Goal: Task Accomplishment & Management: Use online tool/utility

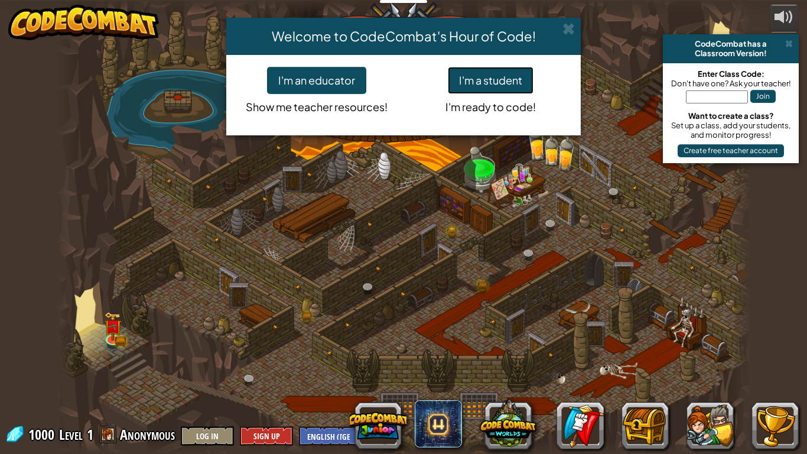
click at [494, 82] on button "I'm a student" at bounding box center [491, 80] width 86 height 27
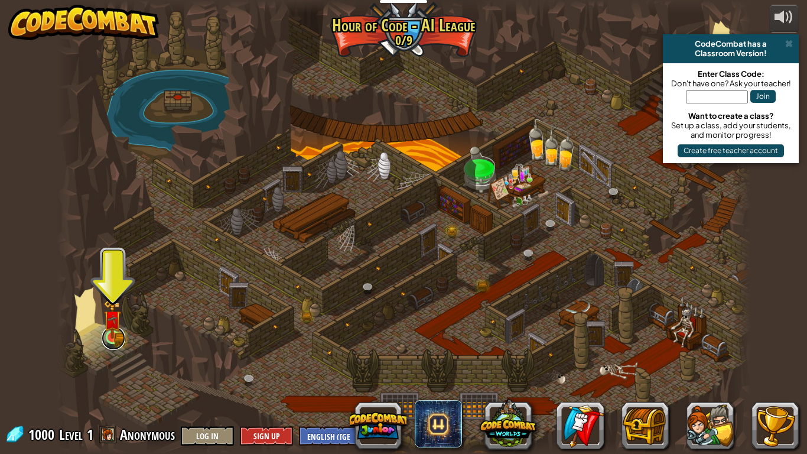
click at [108, 343] on link at bounding box center [114, 338] width 24 height 24
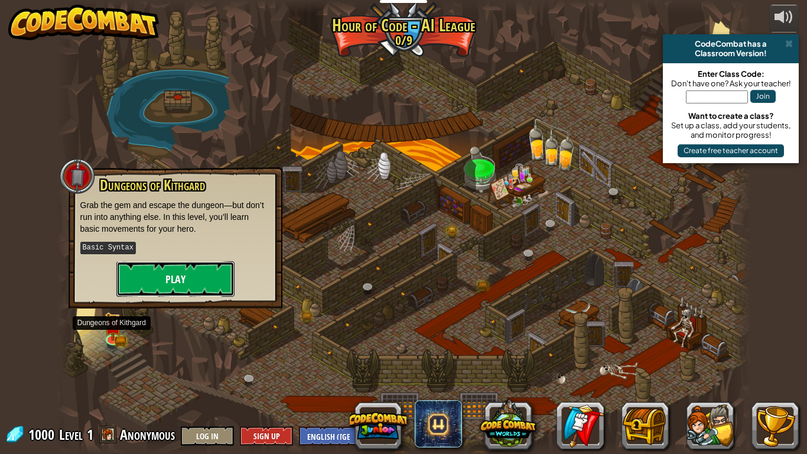
click at [200, 286] on button "Play" at bounding box center [175, 278] width 118 height 35
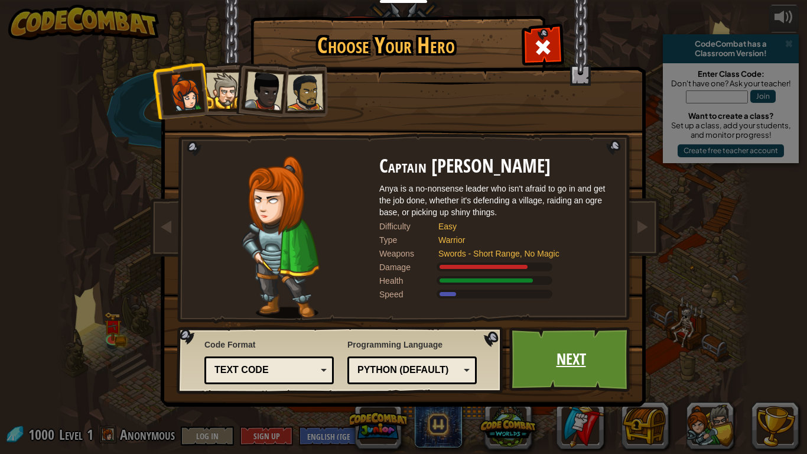
click at [583, 364] on link "Next" at bounding box center [570, 359] width 123 height 65
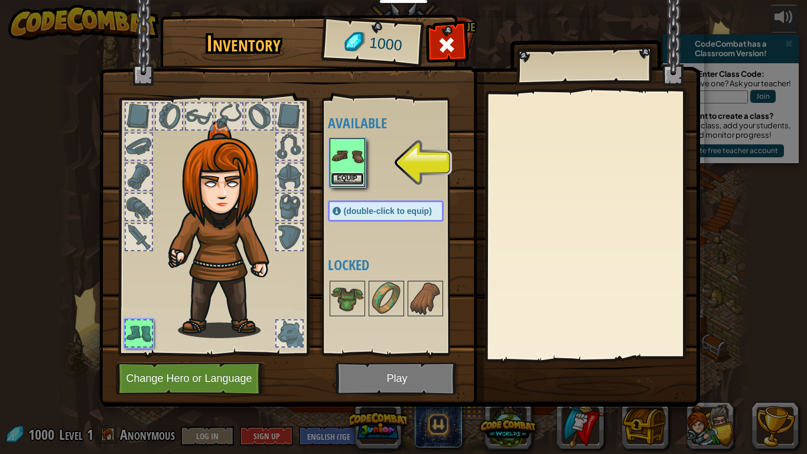
click at [349, 177] on button "Equip" at bounding box center [347, 178] width 33 height 12
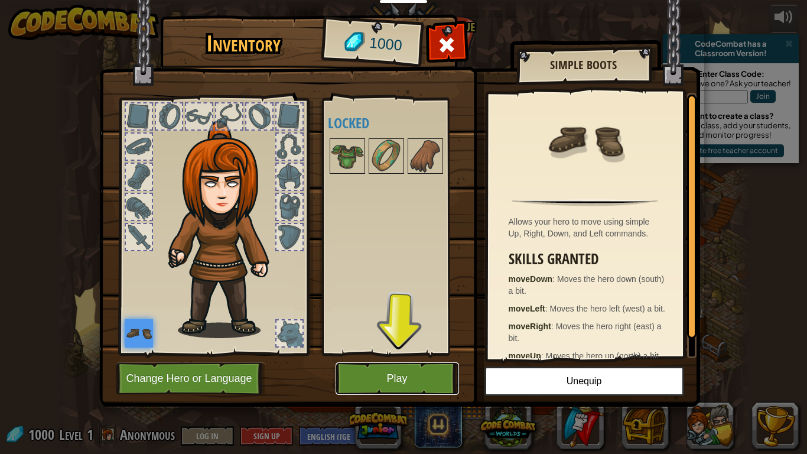
click at [403, 377] on button "Play" at bounding box center [397, 378] width 123 height 32
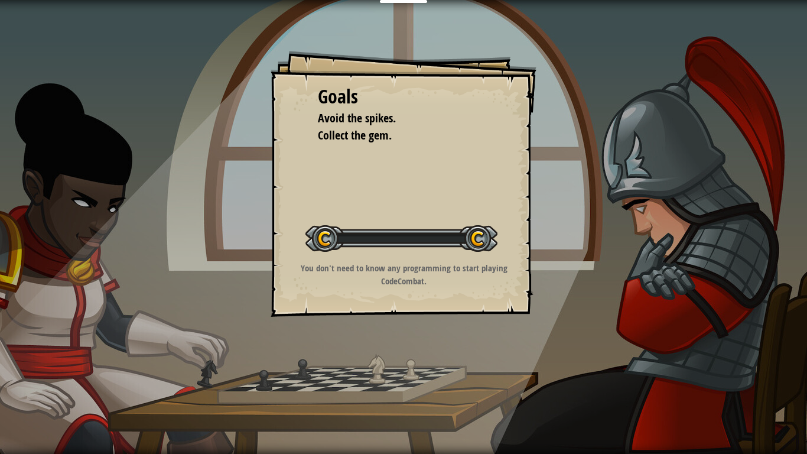
click at [413, 372] on div "Goals Avoid the spikes. Collect the gem. Start Level Error loading from server.…" at bounding box center [403, 227] width 807 height 454
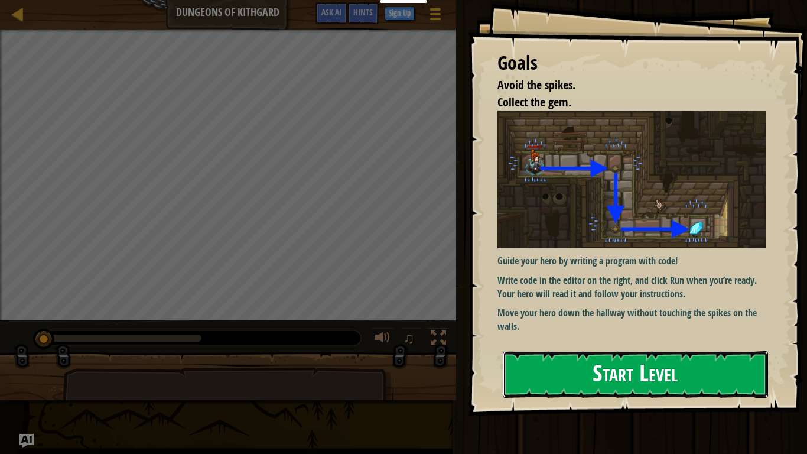
click at [731, 379] on button "Start Level" at bounding box center [635, 374] width 265 height 47
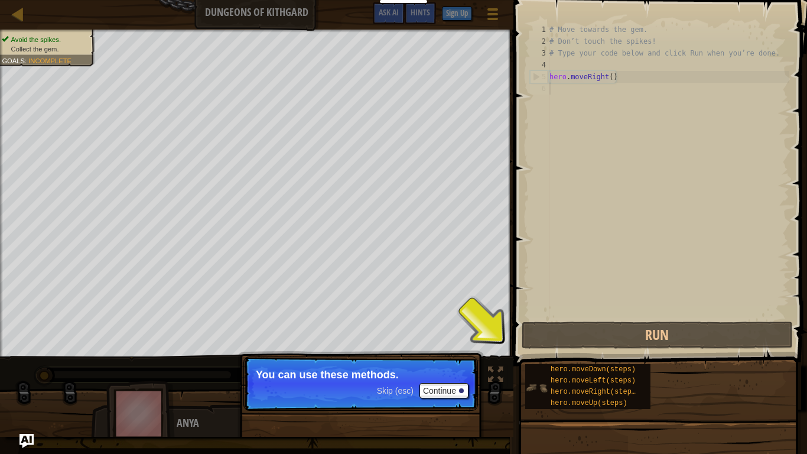
click at [545, 391] on img at bounding box center [536, 387] width 22 height 22
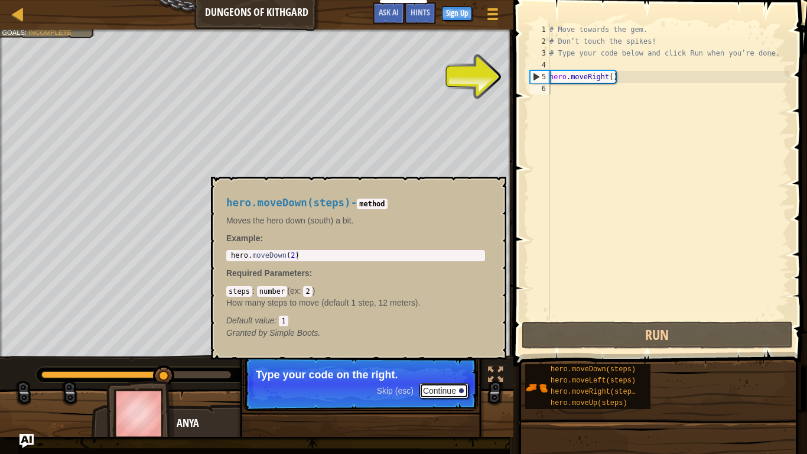
click at [441, 389] on button "Continue" at bounding box center [443, 390] width 49 height 15
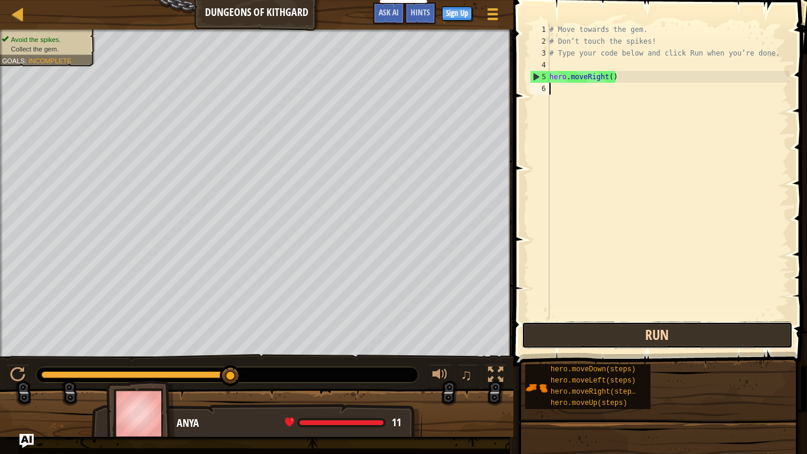
click at [707, 337] on button "Run" at bounding box center [657, 334] width 271 height 27
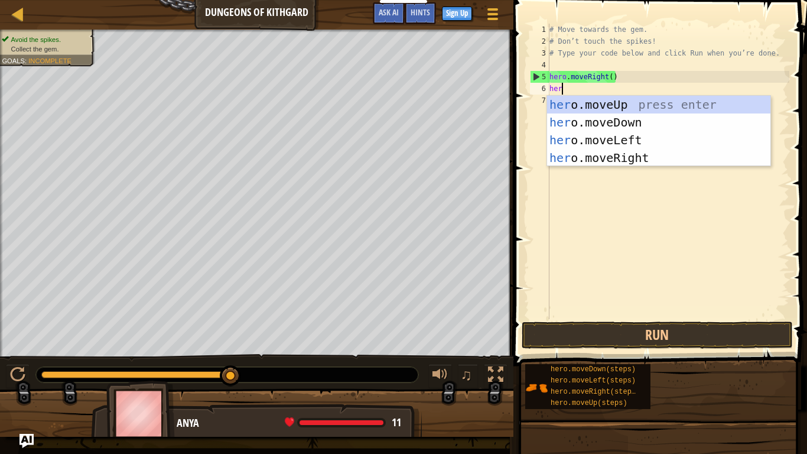
scroll to position [5, 1]
type textarea "hero"
click at [682, 123] on div "hero .moveUp press enter hero .moveDown press enter hero .moveLeft press enter …" at bounding box center [658, 149] width 223 height 106
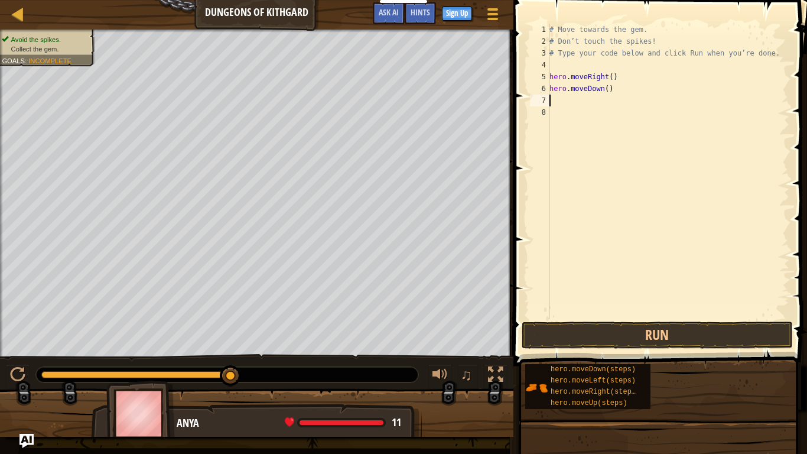
scroll to position [5, 0]
click at [705, 333] on button "Run" at bounding box center [657, 334] width 271 height 27
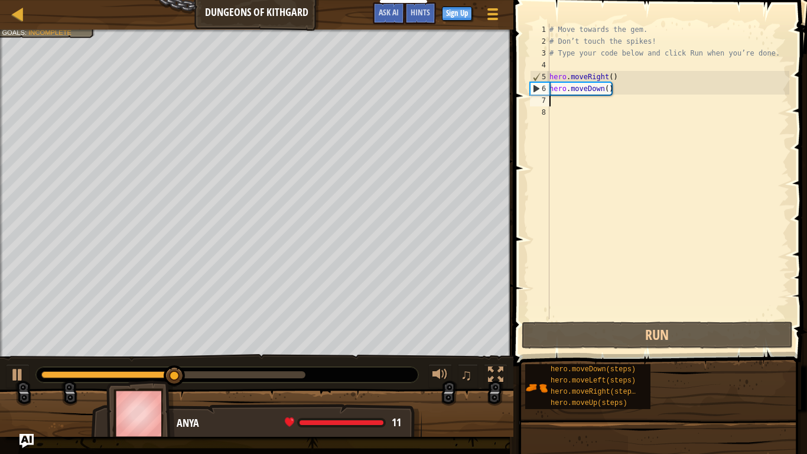
click at [545, 107] on div "8" at bounding box center [539, 112] width 19 height 12
click at [543, 112] on div "8" at bounding box center [539, 112] width 19 height 12
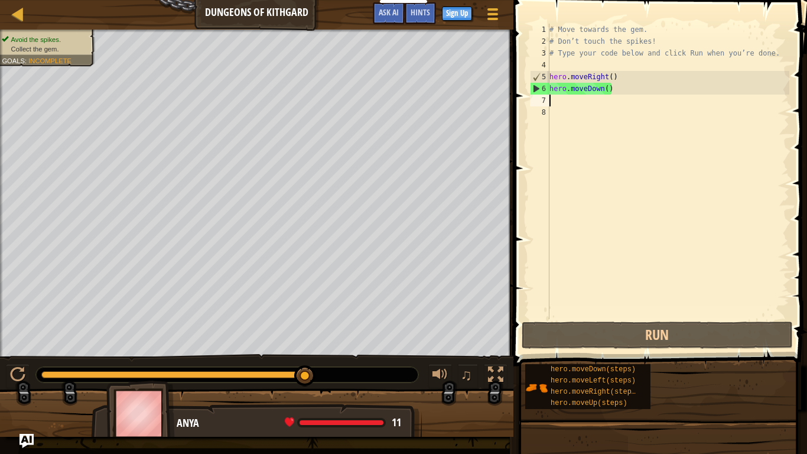
click at [564, 99] on div "# Move towards the gem. # Don’t touch the spikes! # Type your code below and cl…" at bounding box center [668, 183] width 242 height 319
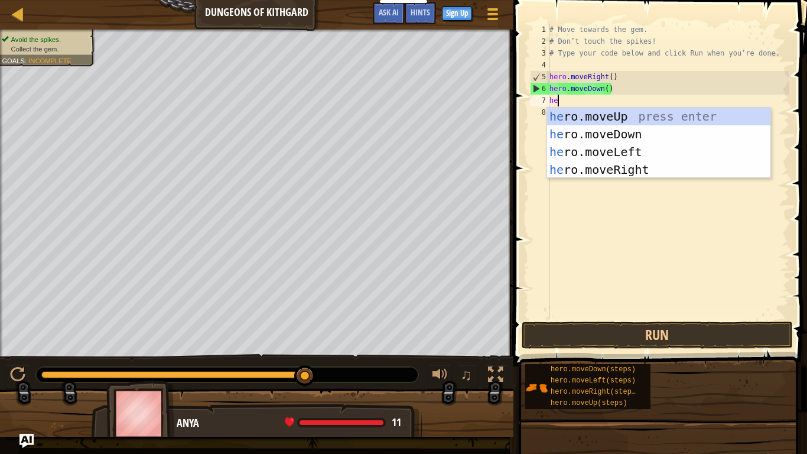
type textarea "her"
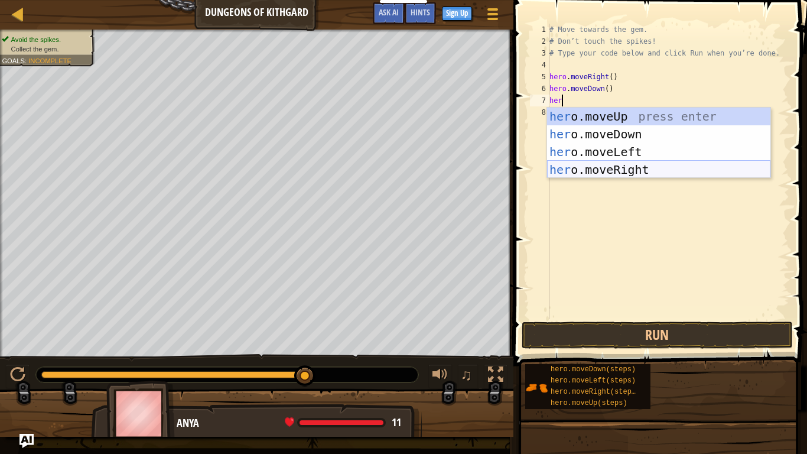
click at [605, 172] on div "her o.moveUp press enter her o.moveDown press enter her o.moveLeft press enter …" at bounding box center [658, 161] width 223 height 106
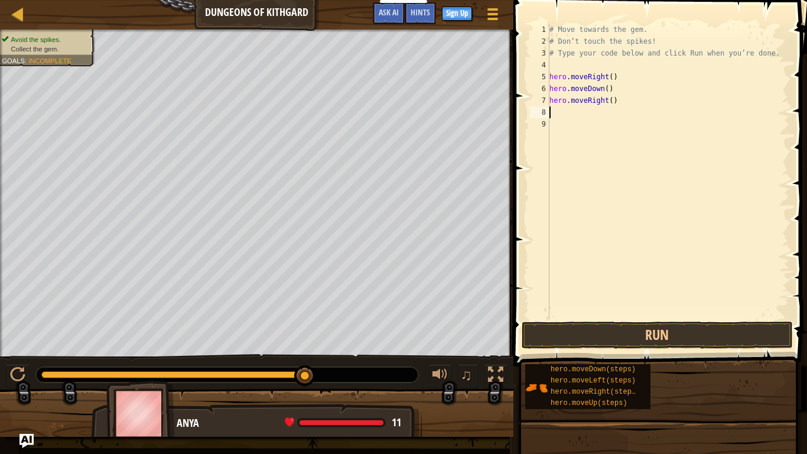
scroll to position [5, 0]
click at [635, 336] on button "Run" at bounding box center [657, 334] width 271 height 27
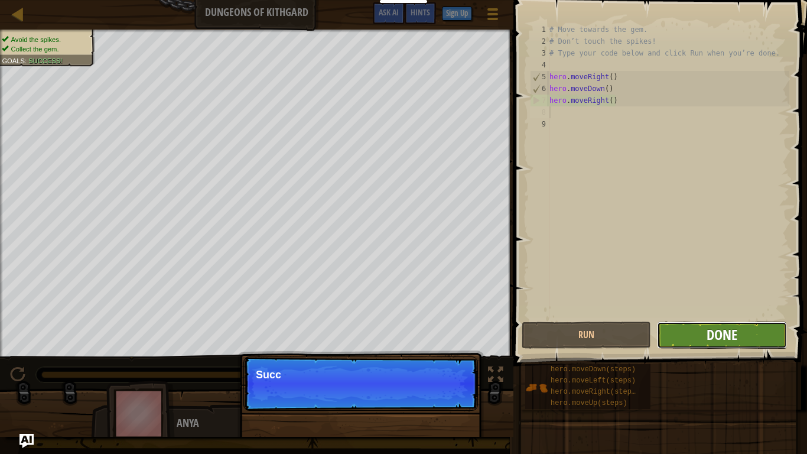
click at [735, 331] on span "Done" at bounding box center [721, 334] width 31 height 19
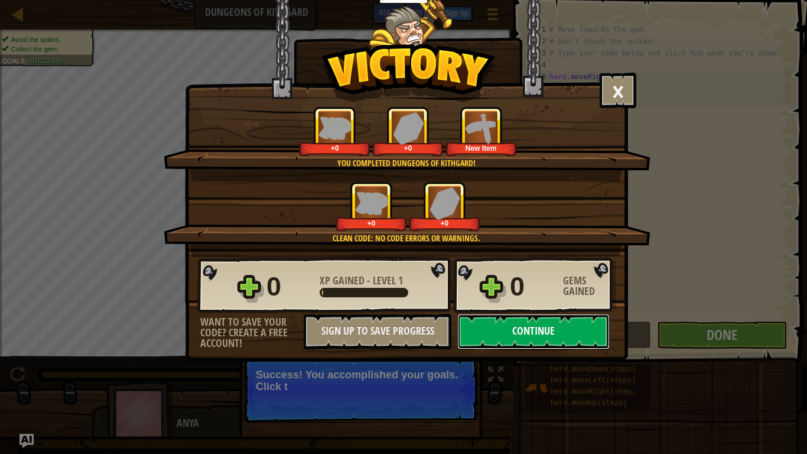
click at [569, 341] on button "Continue" at bounding box center [533, 331] width 152 height 35
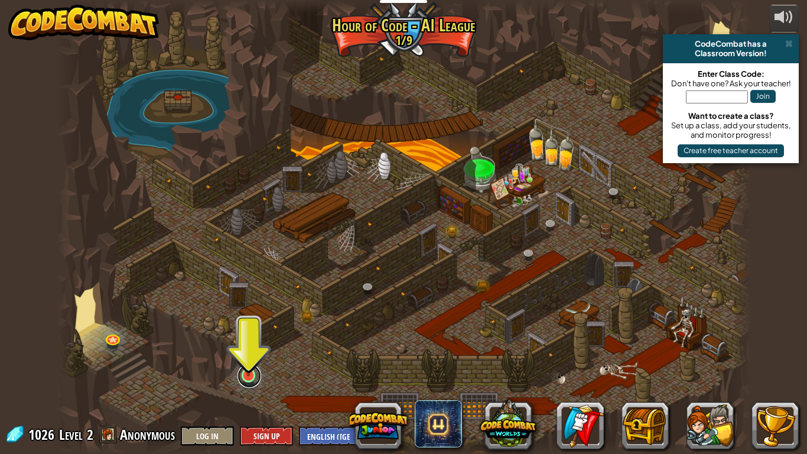
click at [251, 381] on link at bounding box center [249, 376] width 24 height 24
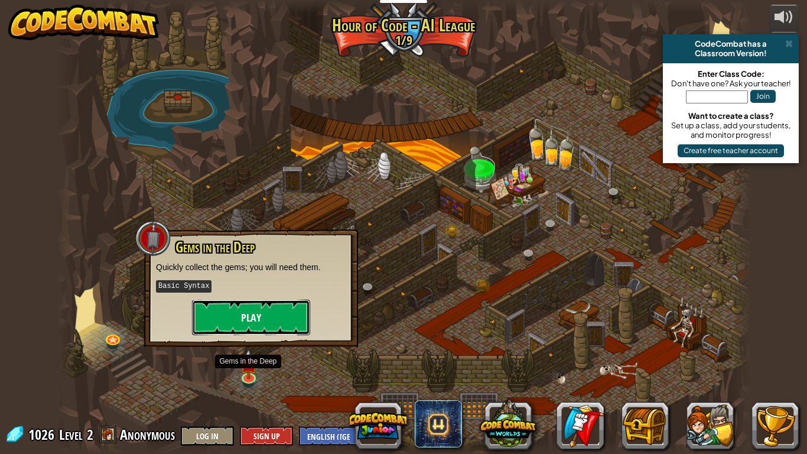
click at [278, 310] on button "Play" at bounding box center [251, 316] width 118 height 35
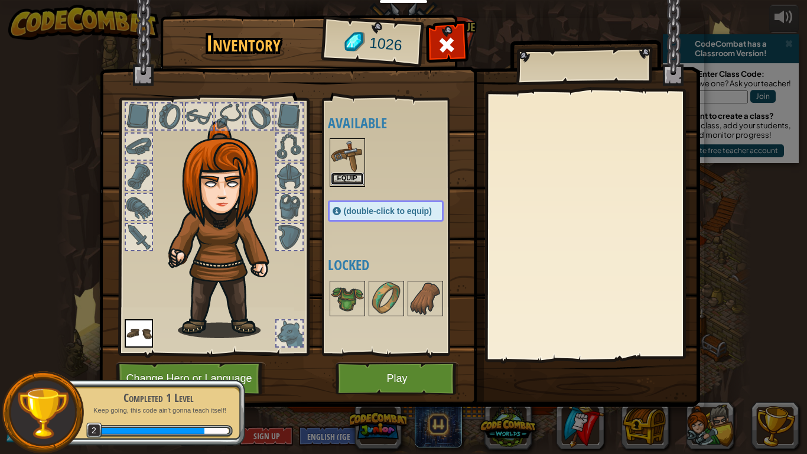
click at [345, 177] on button "Equip" at bounding box center [347, 178] width 33 height 12
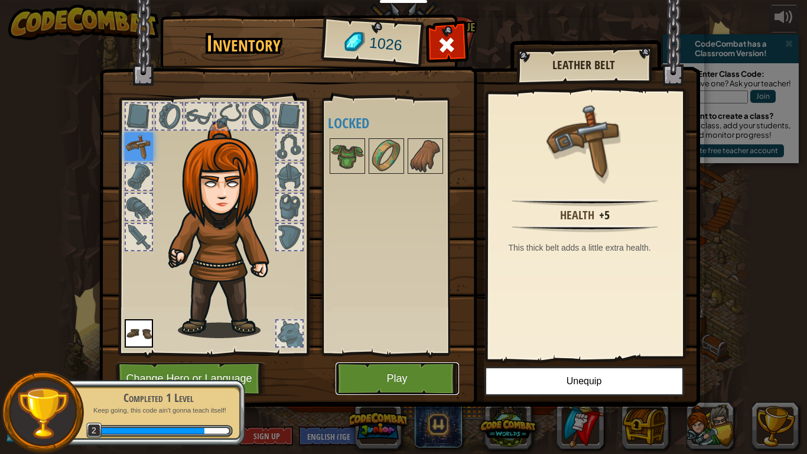
click at [405, 374] on button "Play" at bounding box center [397, 378] width 123 height 32
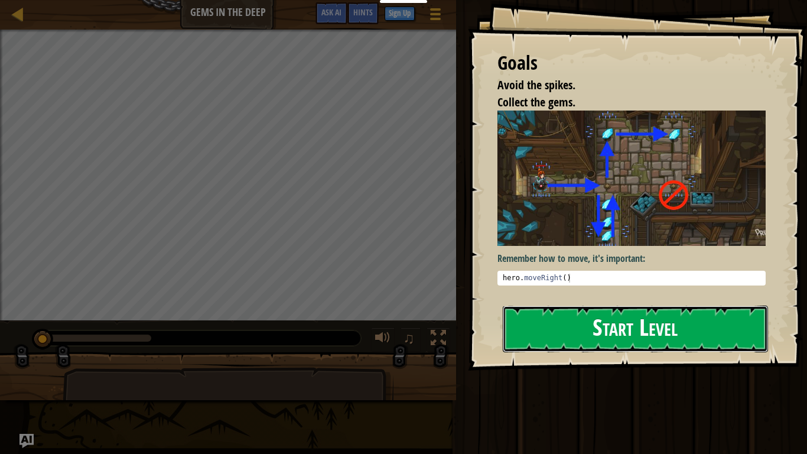
click at [562, 305] on button "Start Level" at bounding box center [635, 328] width 265 height 47
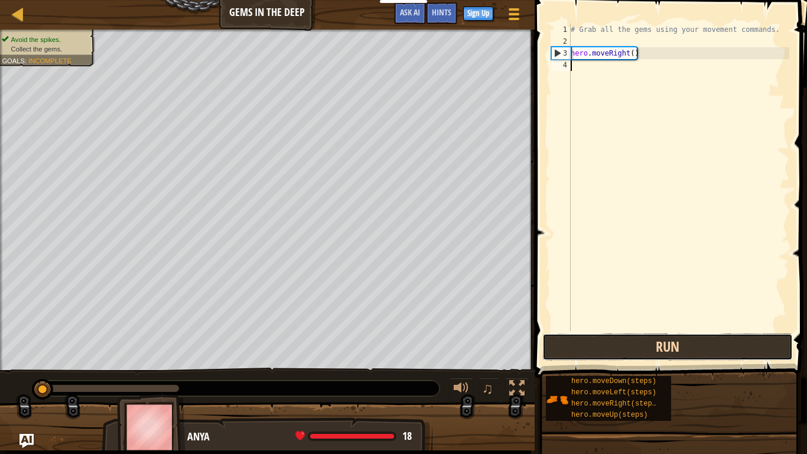
click at [743, 351] on button "Run" at bounding box center [667, 346] width 250 height 27
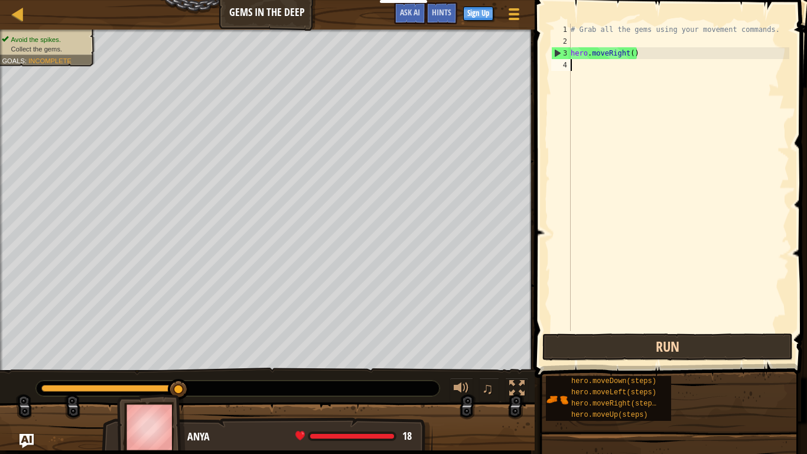
scroll to position [5, 0]
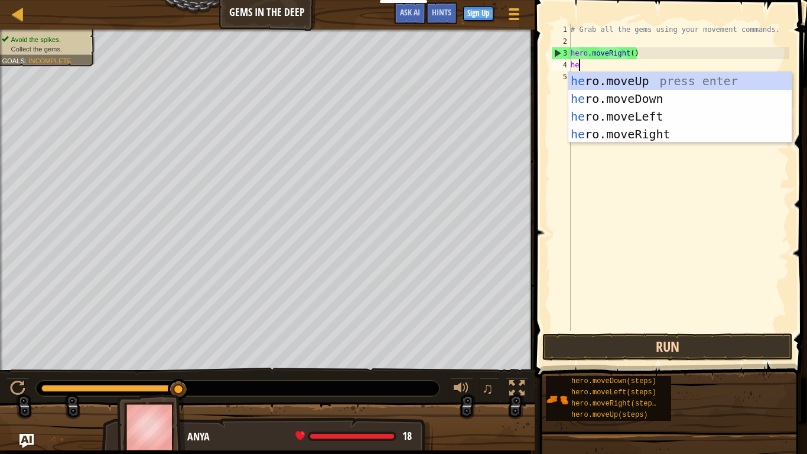
type textarea "her"
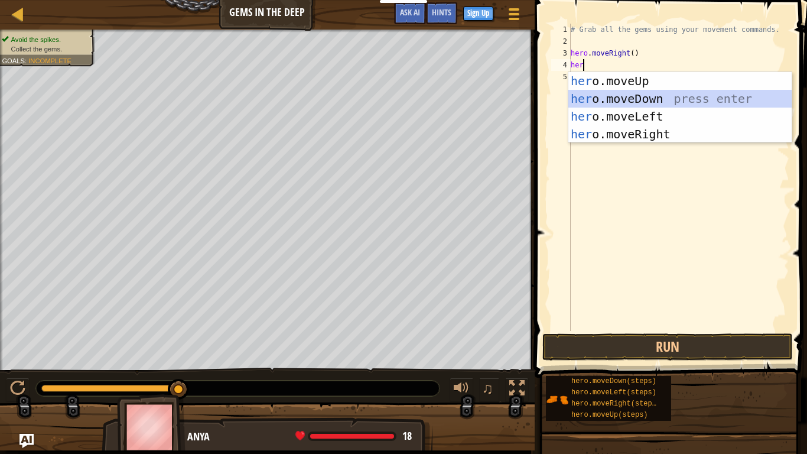
click at [620, 97] on div "her o.moveUp press enter her o.moveDown press enter her o.moveLeft press enter …" at bounding box center [679, 125] width 223 height 106
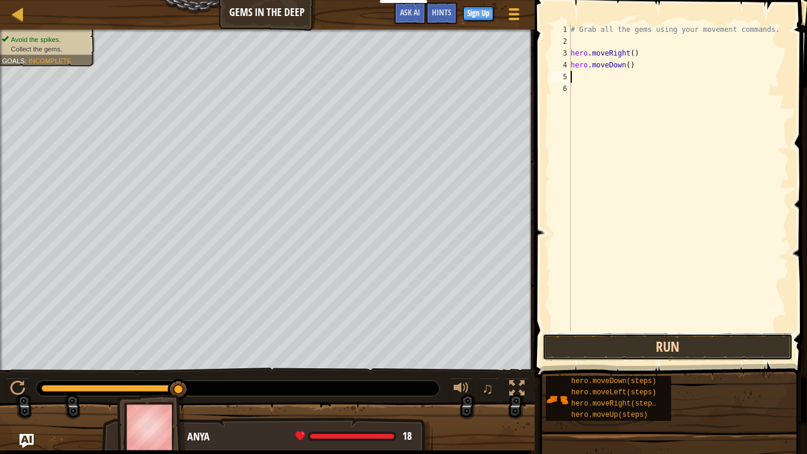
click at [716, 346] on button "Run" at bounding box center [667, 346] width 250 height 27
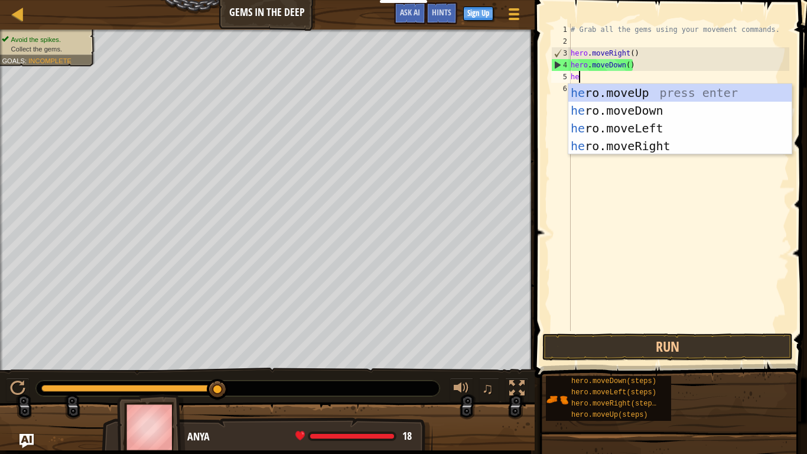
type textarea "her"
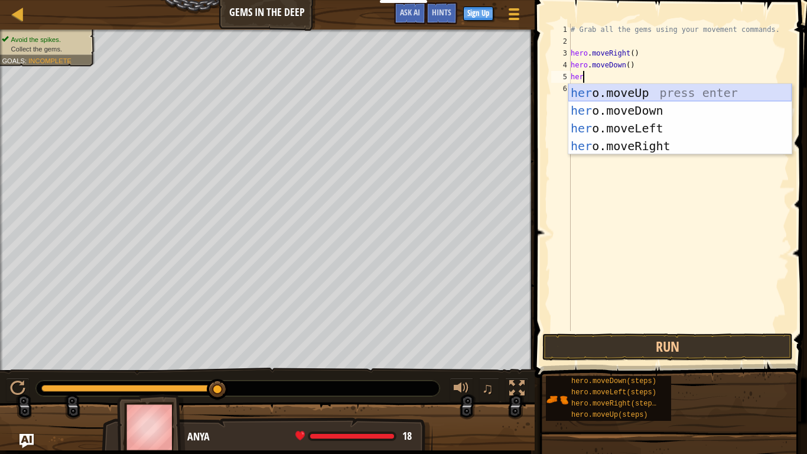
click at [604, 92] on div "her o.moveUp press enter her o.moveDown press enter her o.moveLeft press enter …" at bounding box center [679, 137] width 223 height 106
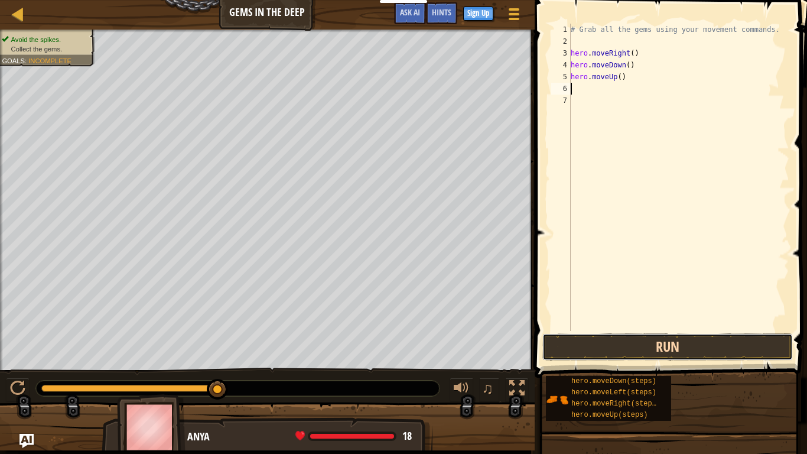
click at [672, 343] on button "Run" at bounding box center [667, 346] width 250 height 27
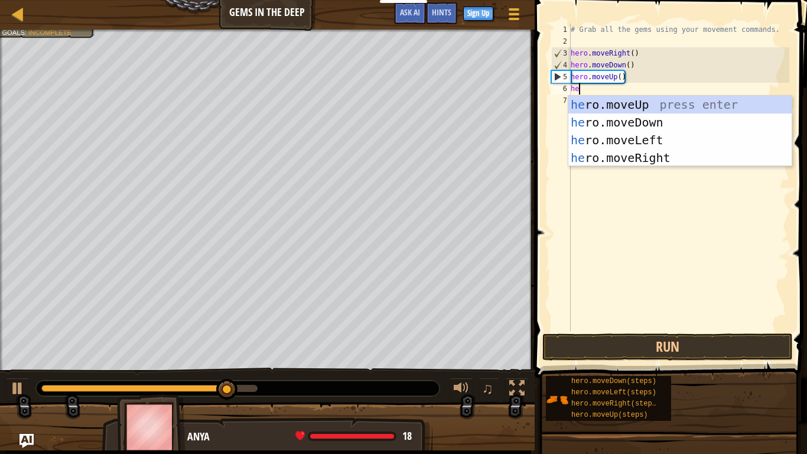
type textarea "her"
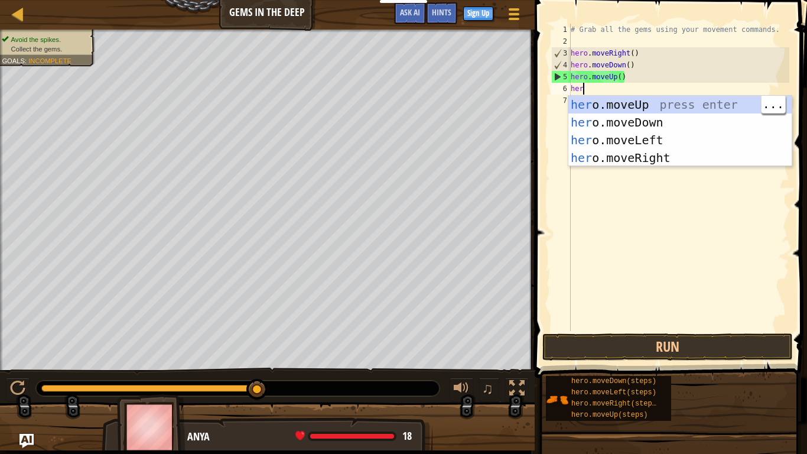
click at [656, 103] on div "her o.moveUp press enter her o.moveDown press enter her o.moveLeft press enter …" at bounding box center [679, 149] width 223 height 106
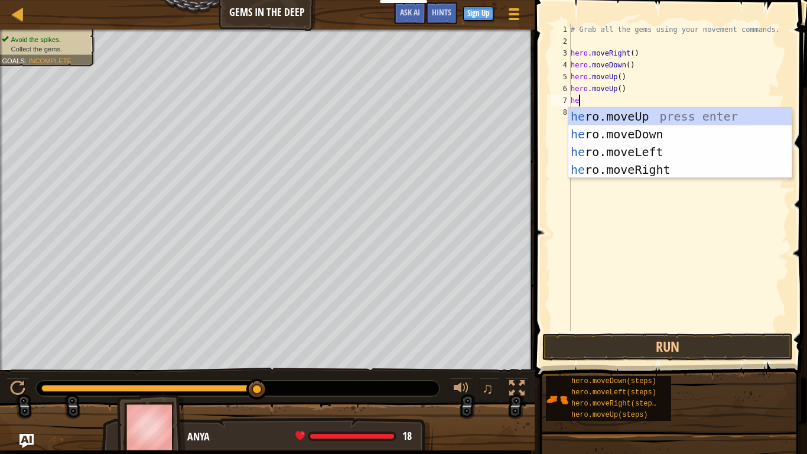
type textarea "her"
click at [698, 174] on div "her o.moveUp press enter her o.moveDown press enter her o.moveLeft press enter …" at bounding box center [679, 161] width 223 height 106
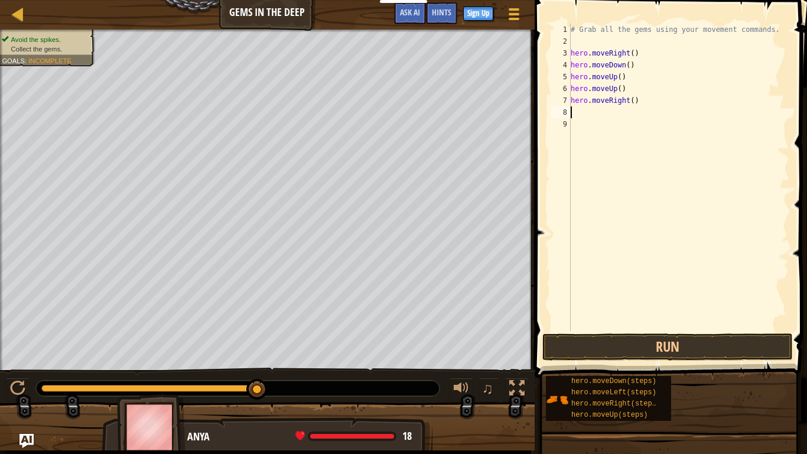
scroll to position [5, 0]
click at [715, 344] on button "Run" at bounding box center [667, 346] width 250 height 27
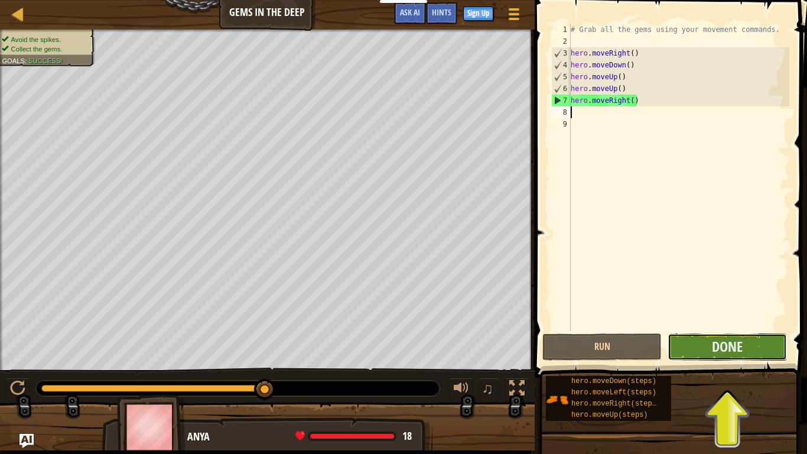
click at [743, 347] on button "Done" at bounding box center [727, 346] width 119 height 27
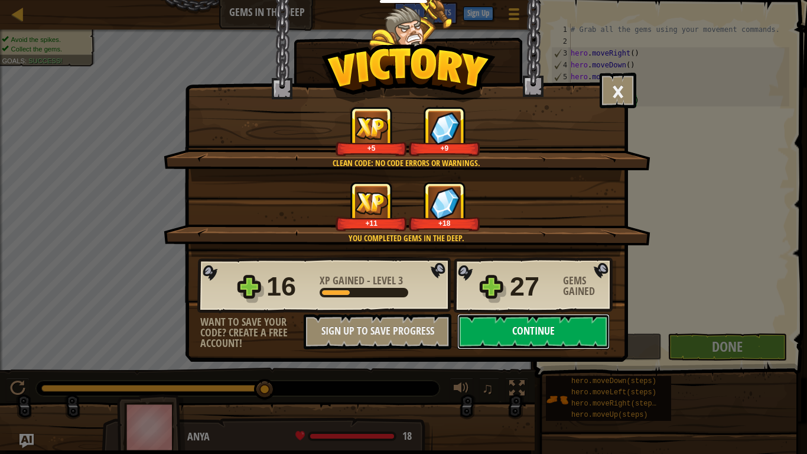
click at [542, 333] on button "Continue" at bounding box center [533, 331] width 152 height 35
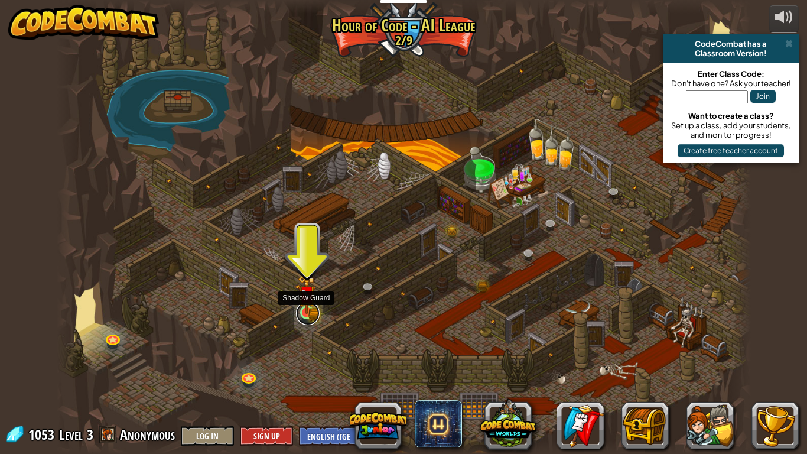
click at [302, 317] on link at bounding box center [308, 313] width 24 height 24
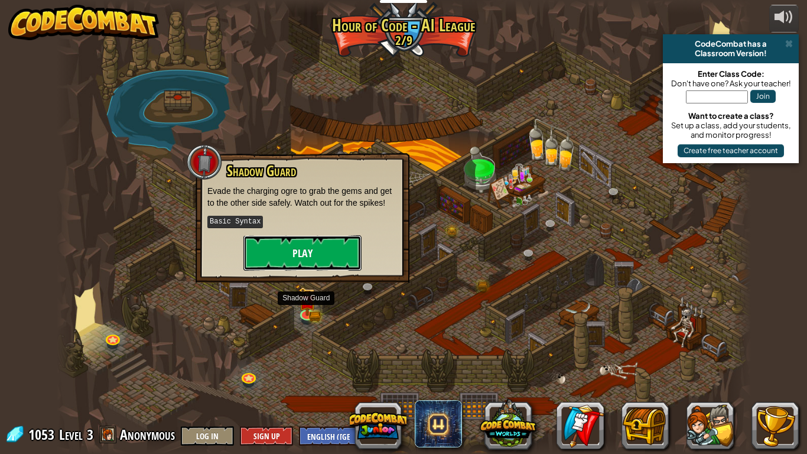
click at [310, 251] on button "Play" at bounding box center [302, 252] width 118 height 35
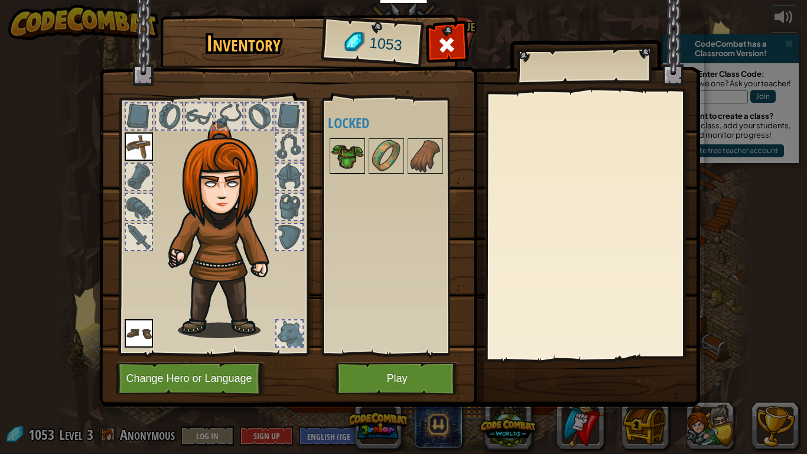
click at [352, 148] on img at bounding box center [347, 155] width 33 height 33
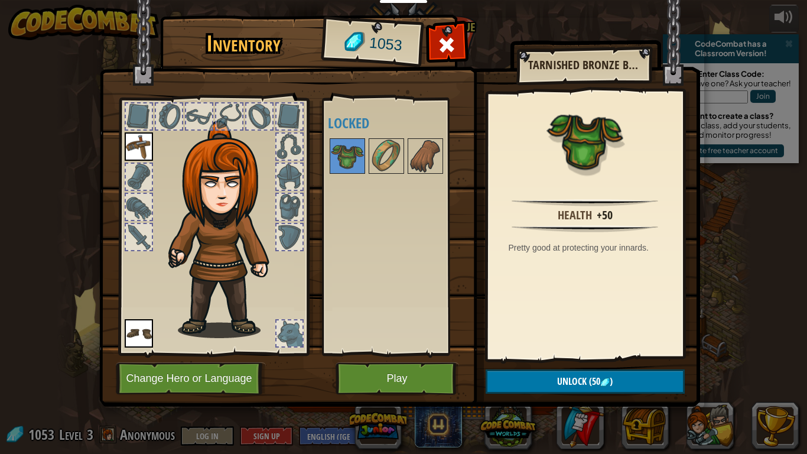
click at [242, 209] on img at bounding box center [226, 229] width 127 height 217
click at [394, 386] on button "Play" at bounding box center [397, 378] width 123 height 32
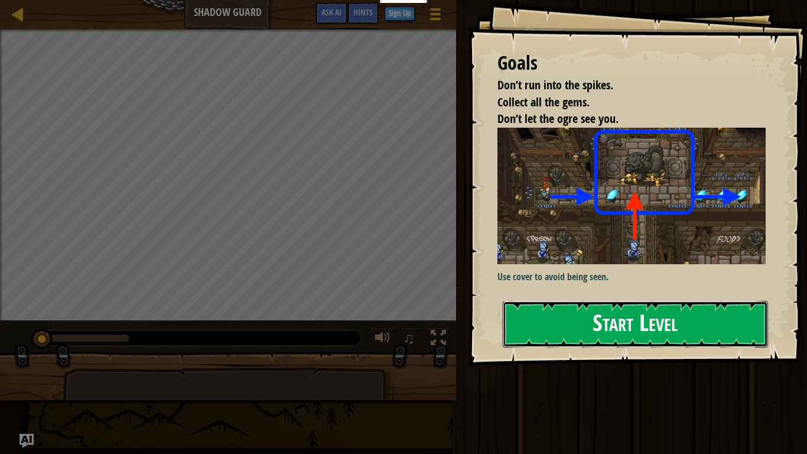
click at [588, 320] on button "Start Level" at bounding box center [635, 324] width 265 height 47
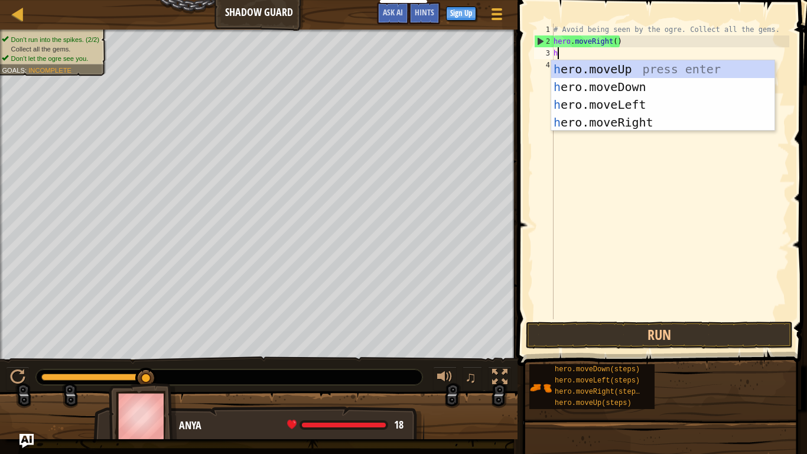
scroll to position [5, 0]
type textarea "her"
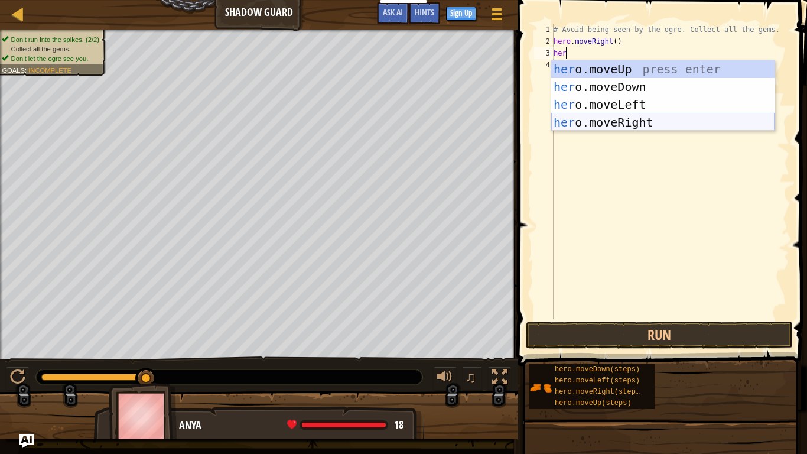
click at [617, 117] on div "her o.moveUp press enter her o.moveDown press enter her o.moveLeft press enter …" at bounding box center [662, 113] width 223 height 106
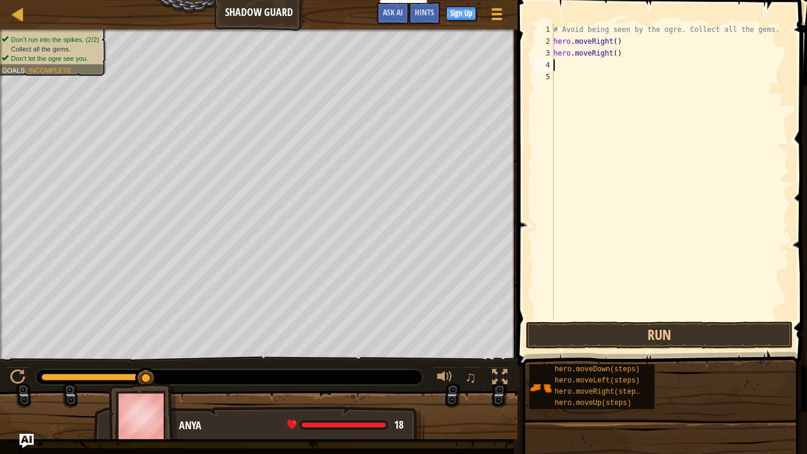
scroll to position [5, 0]
click at [656, 336] on button "Run" at bounding box center [659, 334] width 267 height 27
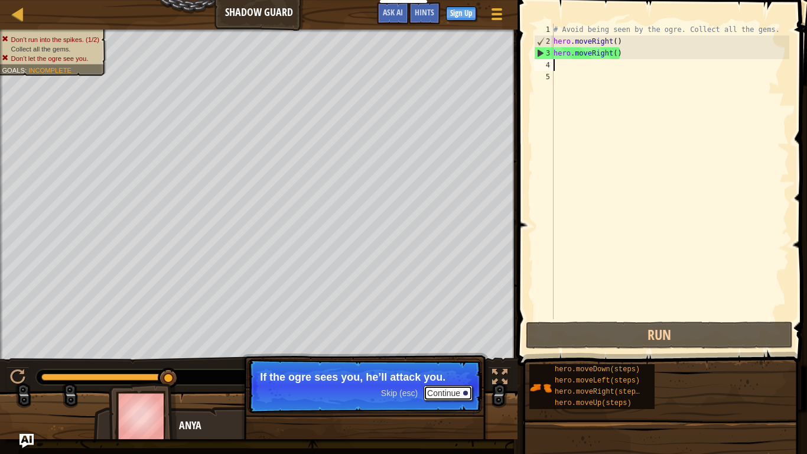
click at [458, 391] on button "Continue" at bounding box center [448, 392] width 49 height 15
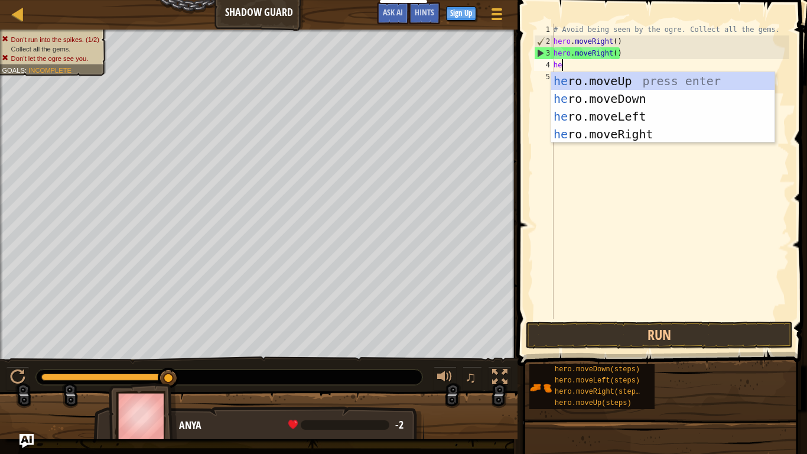
type textarea "her"
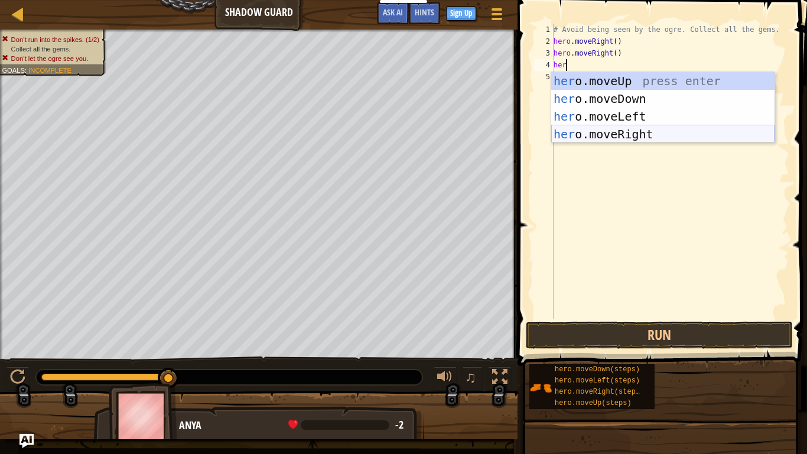
click at [617, 132] on div "her o.moveUp press enter her o.moveDown press enter her o.moveLeft press enter …" at bounding box center [662, 125] width 223 height 106
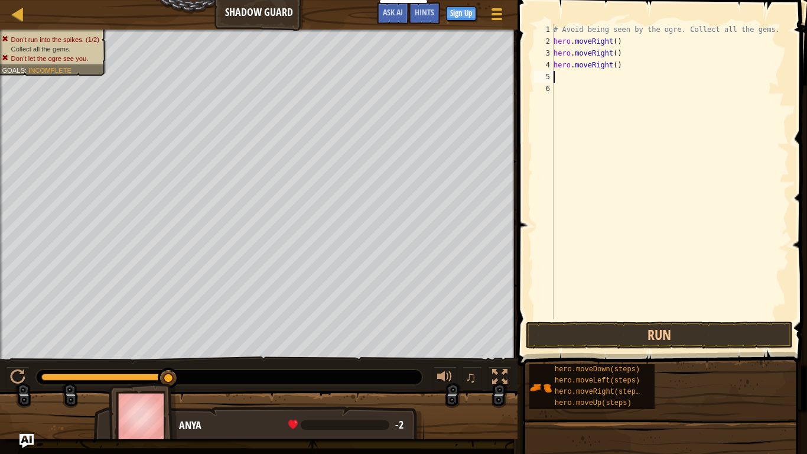
scroll to position [5, 0]
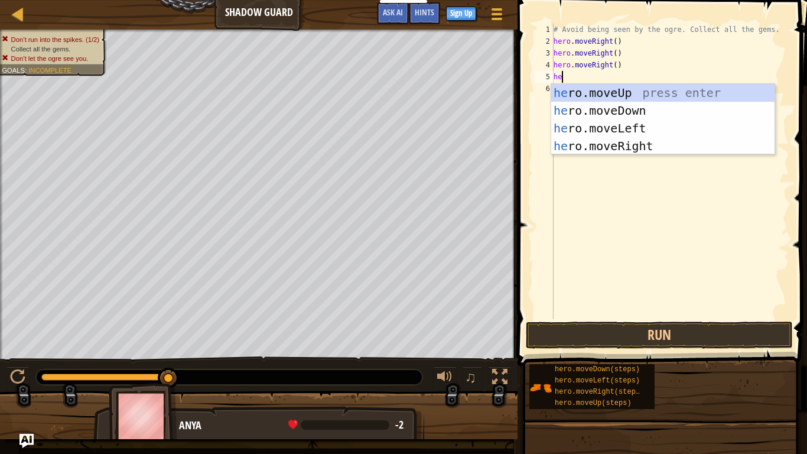
type textarea "her"
click at [679, 147] on div "her o.moveUp press enter her o.moveDown press enter her o.moveLeft press enter …" at bounding box center [662, 137] width 223 height 106
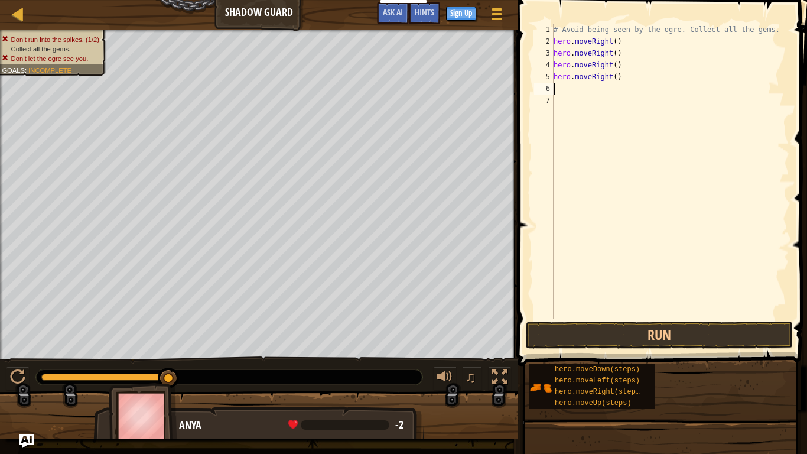
scroll to position [5, 0]
click at [718, 336] on button "Run" at bounding box center [659, 334] width 267 height 27
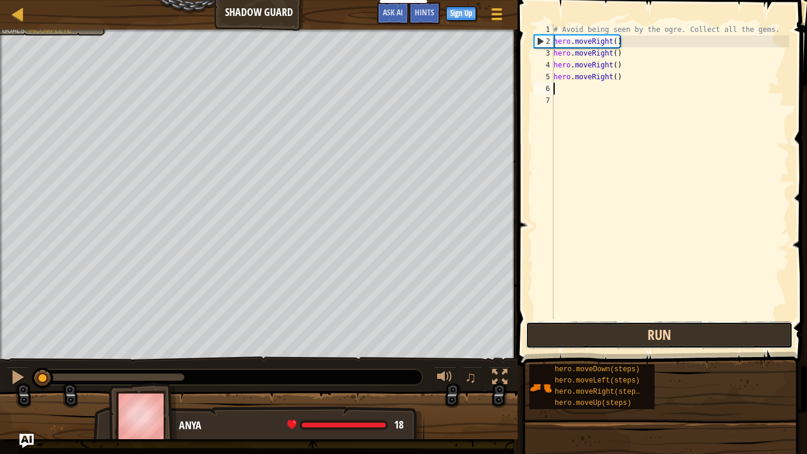
click at [653, 334] on button "Run" at bounding box center [659, 334] width 267 height 27
